Goal: Task Accomplishment & Management: Use online tool/utility

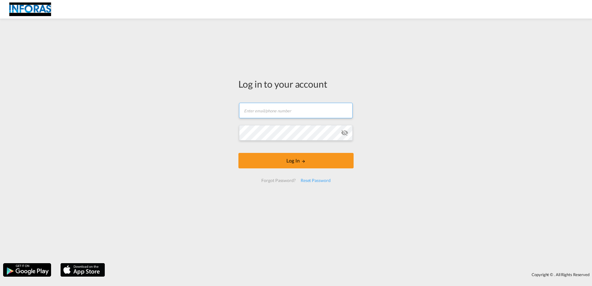
click at [264, 110] on input "text" at bounding box center [296, 110] width 114 height 15
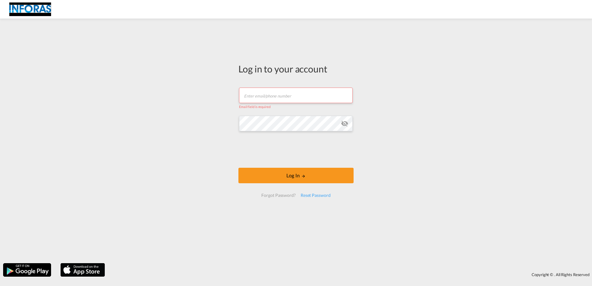
click at [253, 96] on input "text" at bounding box center [296, 95] width 114 height 15
paste input "[PERSON_NAME][EMAIL_ADDRESS][DOMAIN_NAME]"
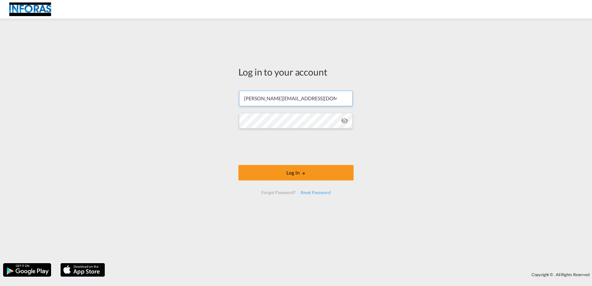
type input "[PERSON_NAME][EMAIL_ADDRESS][DOMAIN_NAME]"
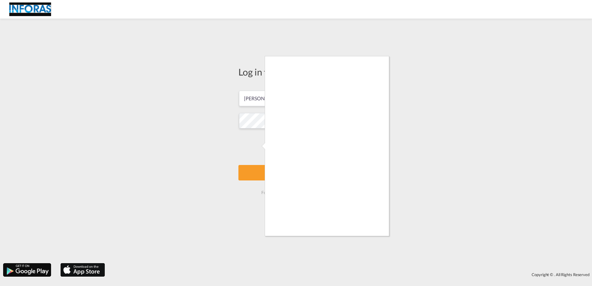
click at [252, 173] on div at bounding box center [296, 143] width 592 height 286
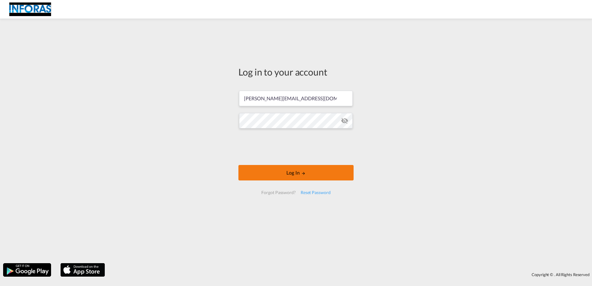
click at [293, 174] on button "Log In" at bounding box center [295, 172] width 115 height 15
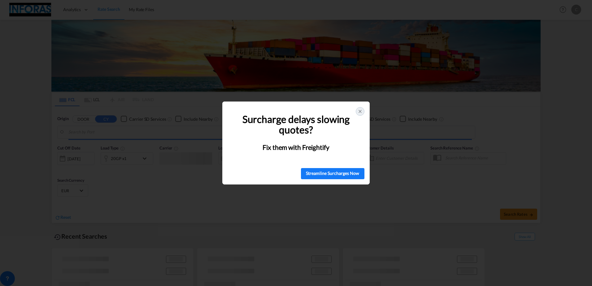
type input "Xiamen Pt, CNXMG"
type input "[GEOGRAPHIC_DATA], NLRTM"
click at [358, 110] on icon at bounding box center [359, 111] width 5 height 5
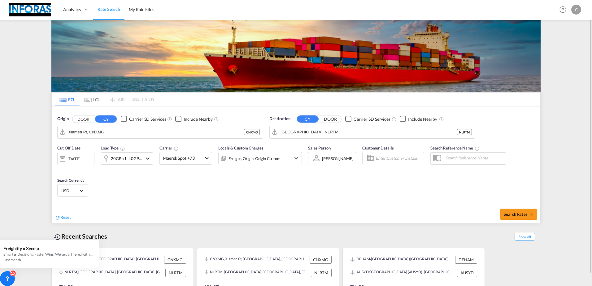
click at [577, 9] on div "c" at bounding box center [576, 10] width 10 height 10
click at [560, 48] on button "Logout" at bounding box center [569, 47] width 40 height 12
